Goal: Go to known website: Go to known website

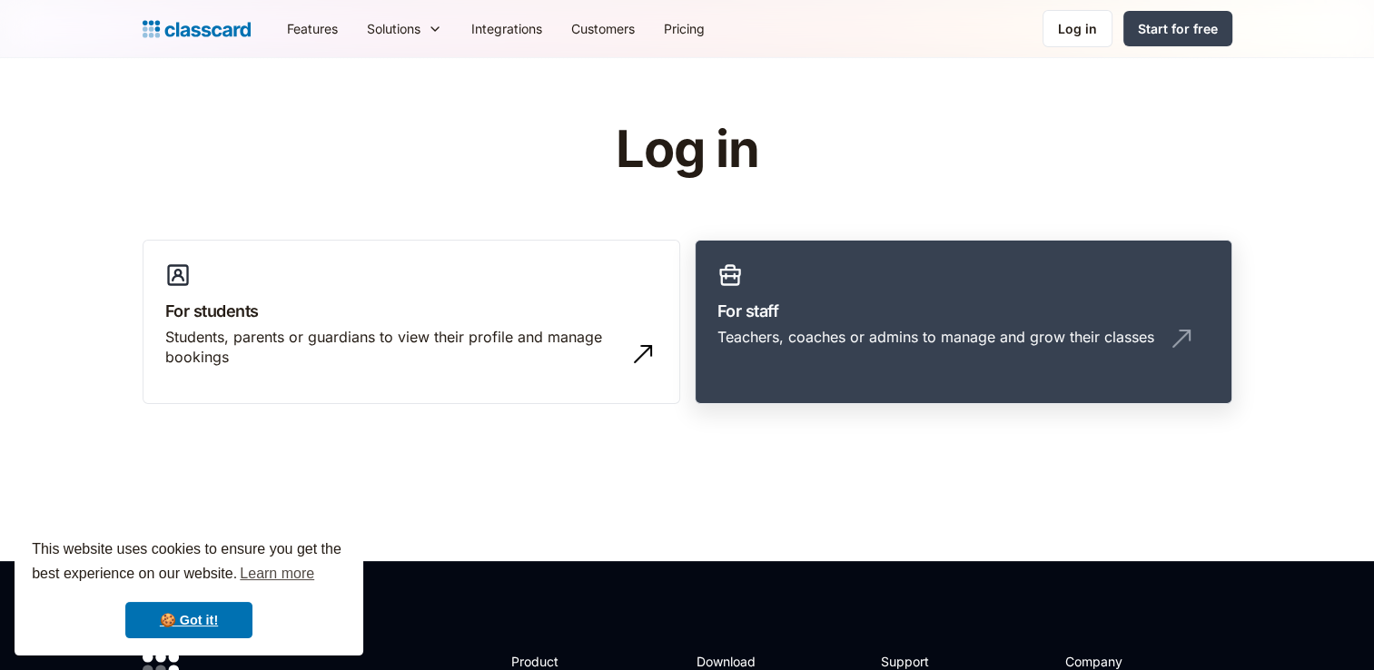
click at [747, 324] on link "For staff Teachers, coaches or admins to manage and grow their classes" at bounding box center [964, 322] width 538 height 165
click at [793, 337] on div "Teachers, coaches or admins to manage and grow their classes" at bounding box center [936, 337] width 437 height 20
